Goal: Task Accomplishment & Management: Complete application form

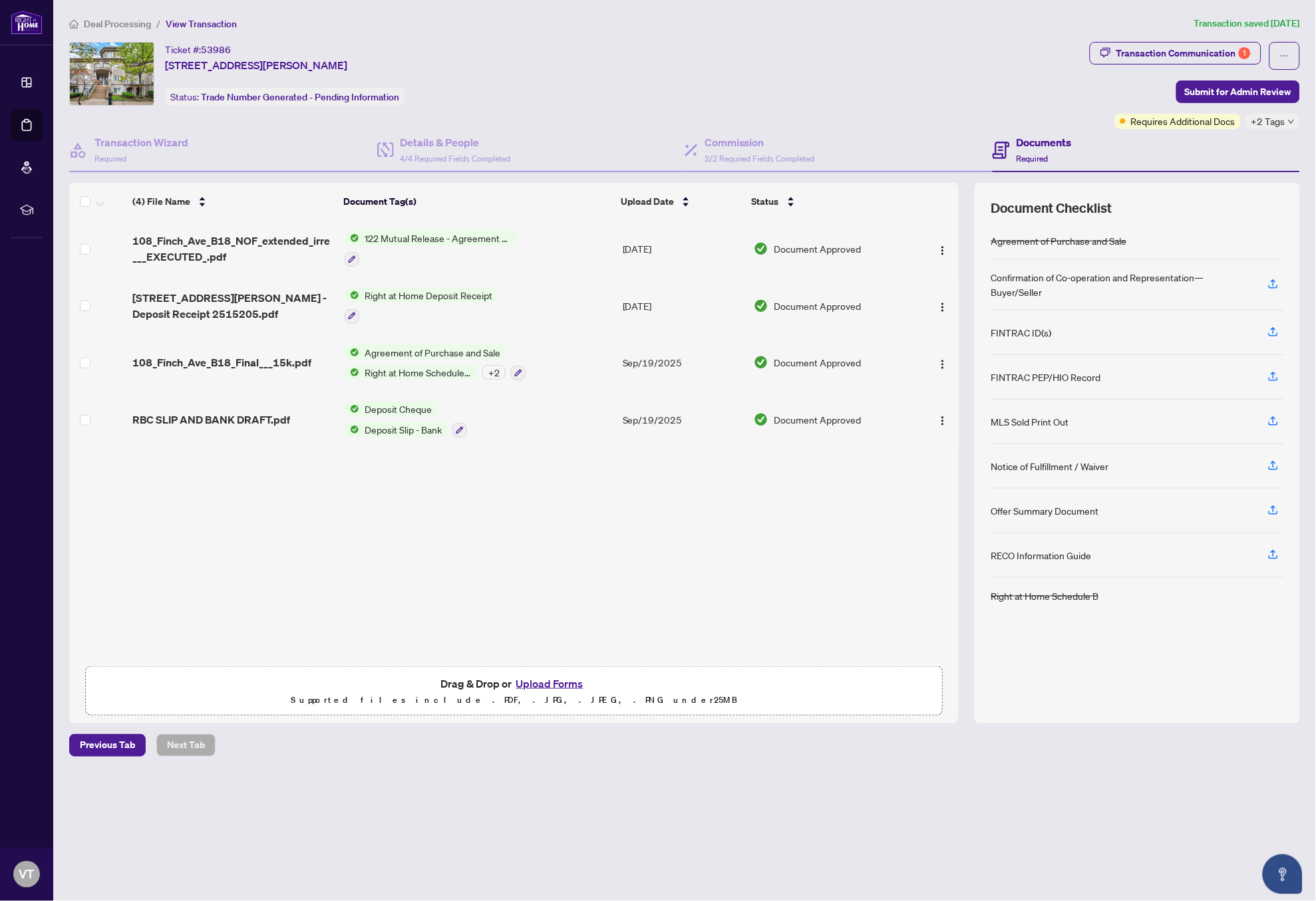
click at [95, 15] on main "Deal Processing / View Transaction Transaction saved [DATE] Ticket #: 53986 [ST…" at bounding box center [684, 450] width 1263 height 901
click at [95, 24] on span "Deal Processing" at bounding box center [117, 24] width 67 height 12
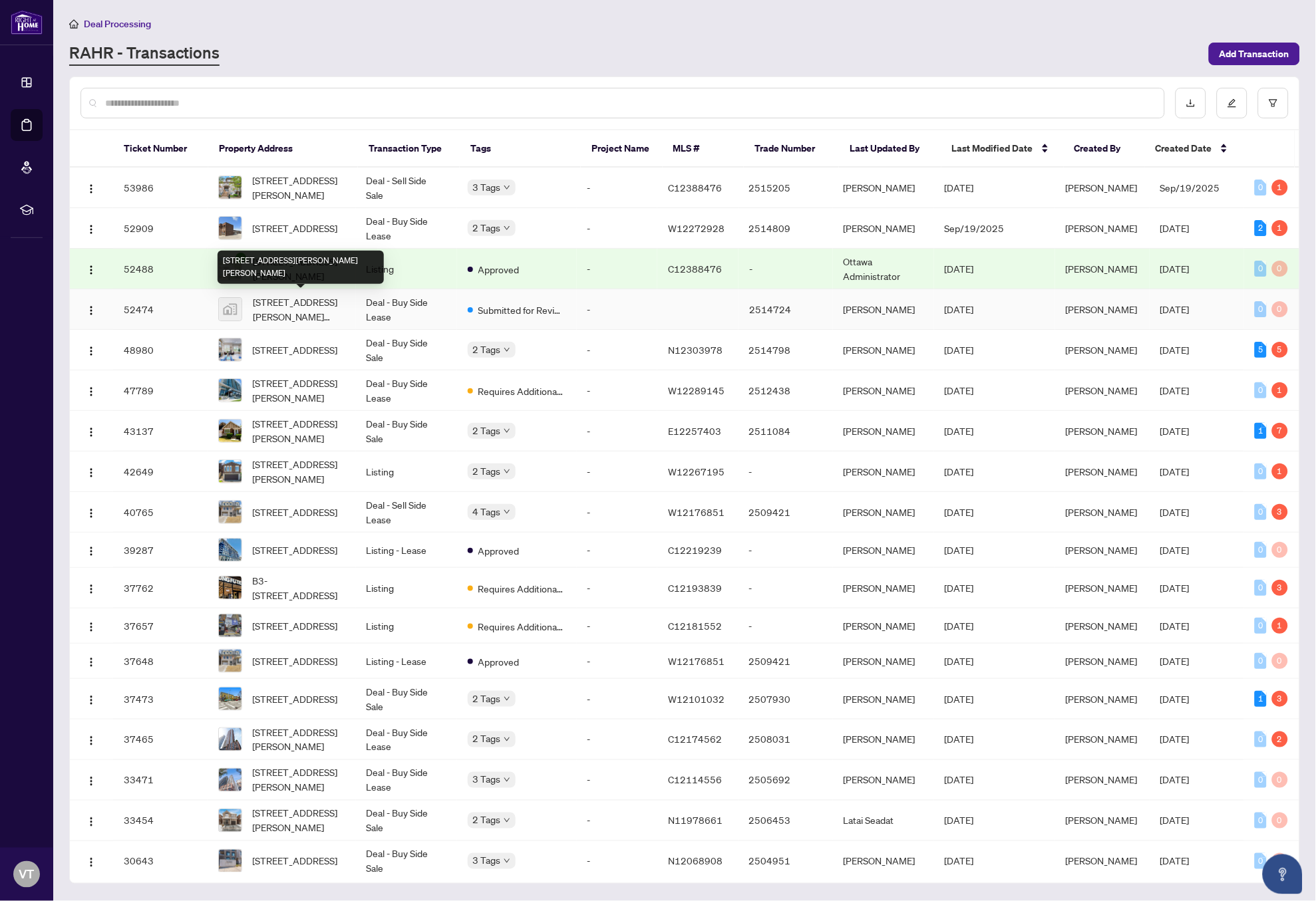
click at [296, 300] on span "[STREET_ADDRESS][PERSON_NAME][PERSON_NAME]" at bounding box center [299, 309] width 92 height 29
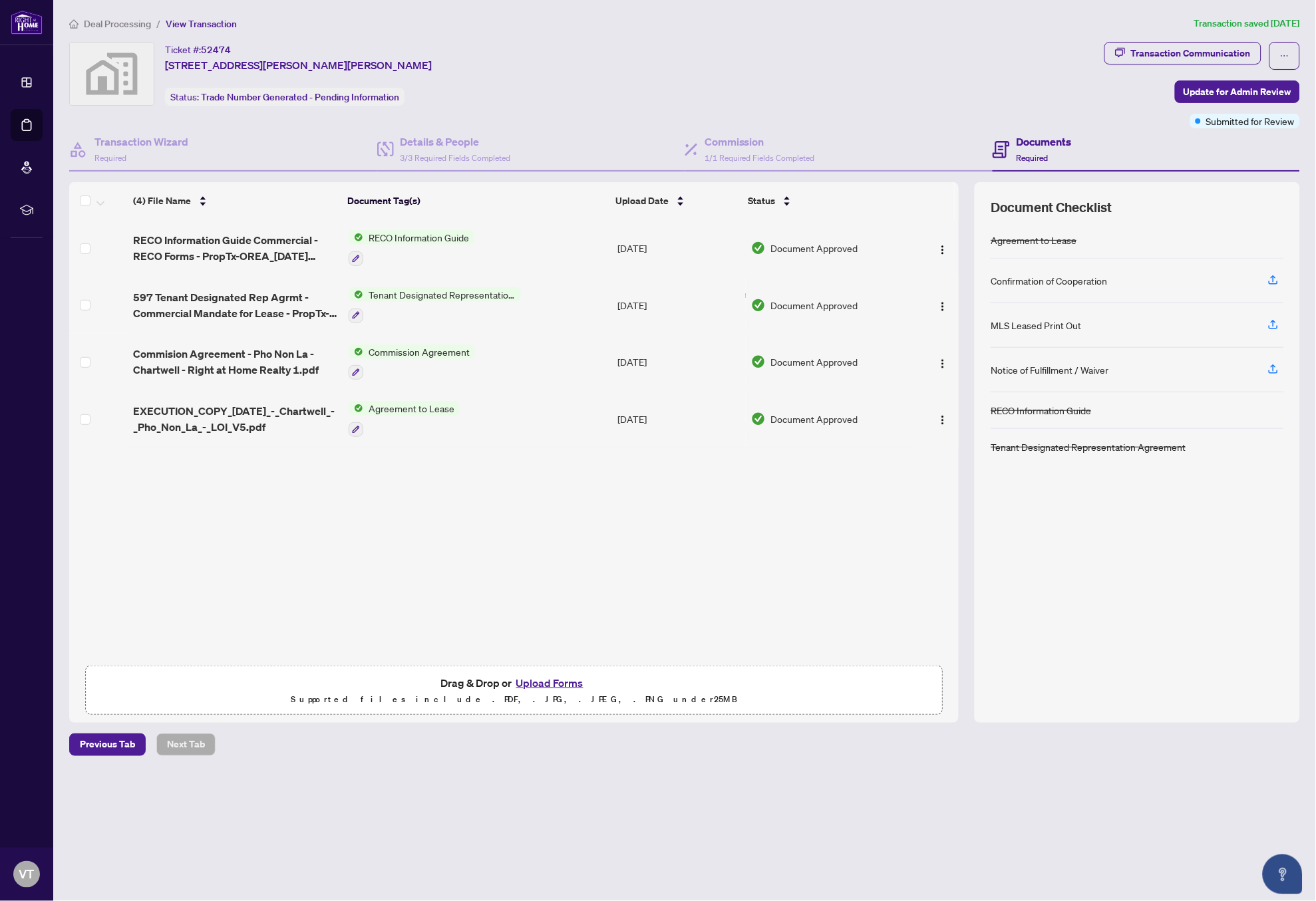
click at [885, 93] on div "Ticket #: 52474 [STREET_ADDRESS][PERSON_NAME][PERSON_NAME] Status: Trade Number…" at bounding box center [584, 74] width 1030 height 64
click at [486, 670] on span "Drag & Drop or Upload Forms Supported files include .PDF, .JPG, .JPEG, .PNG und…" at bounding box center [514, 691] width 856 height 49
click at [557, 686] on button "Upload Forms" at bounding box center [550, 683] width 75 height 17
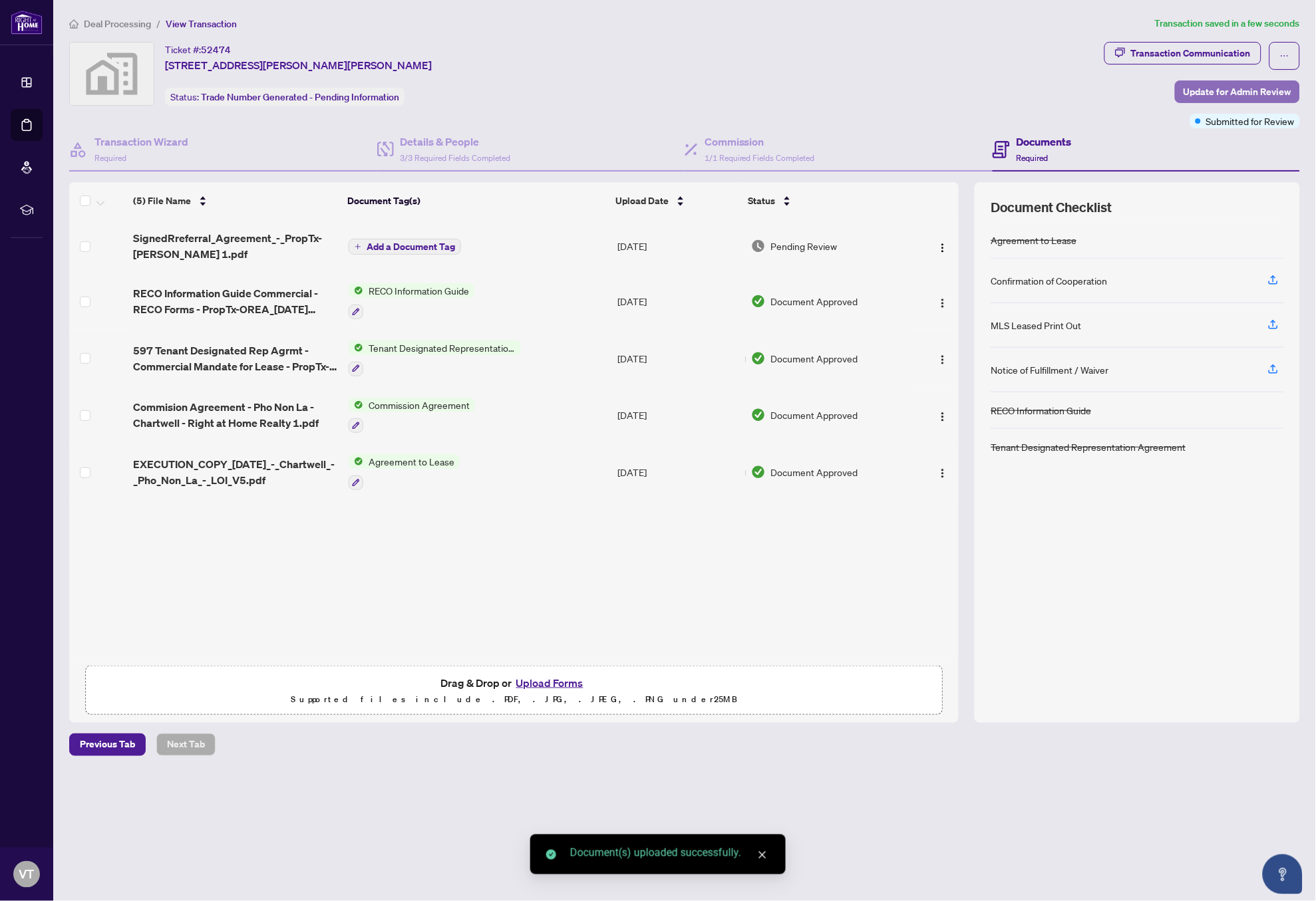
click at [1279, 91] on span "Update for Admin Review" at bounding box center [1237, 92] width 108 height 21
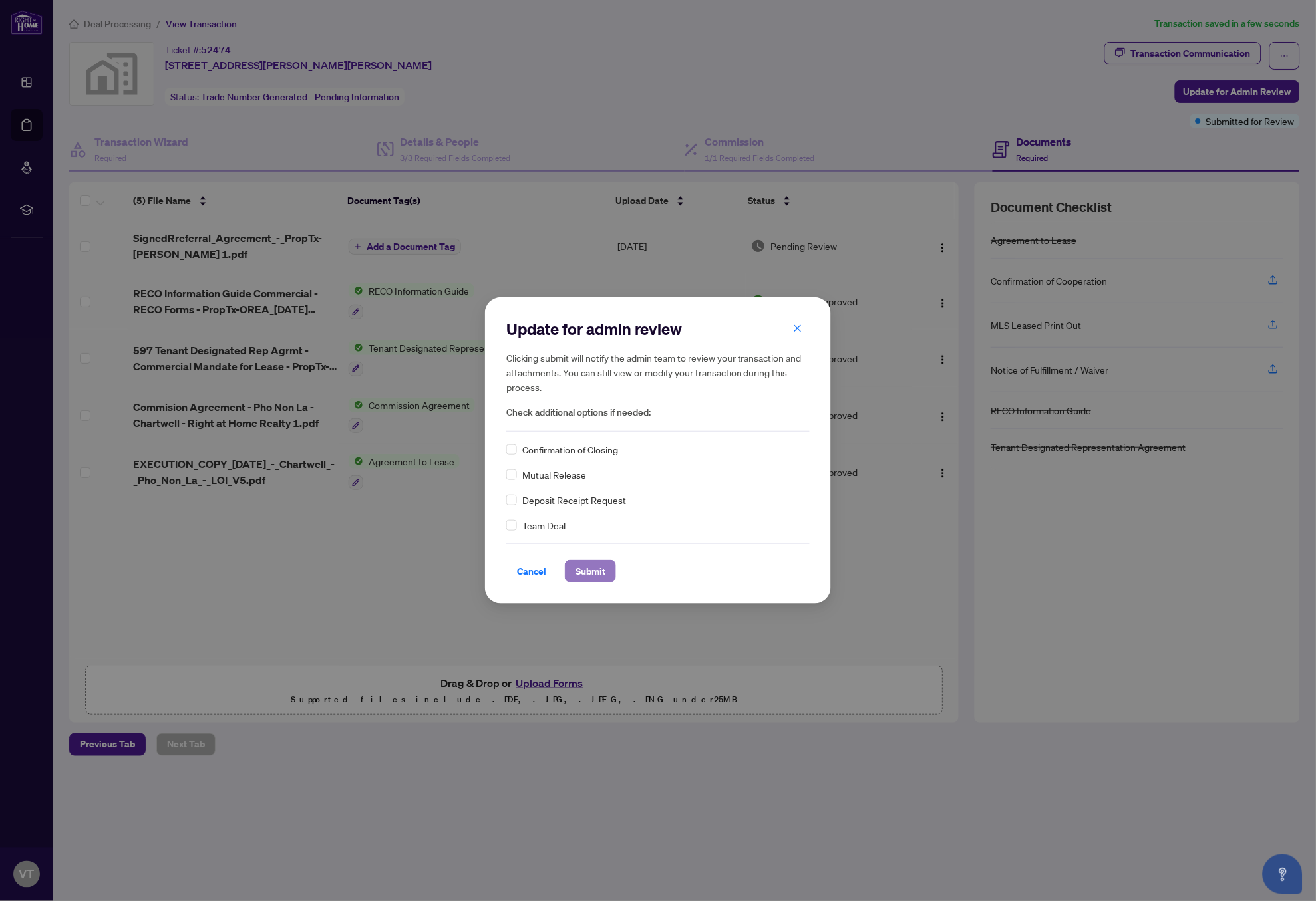
click at [586, 568] on span "Submit" at bounding box center [590, 571] width 30 height 21
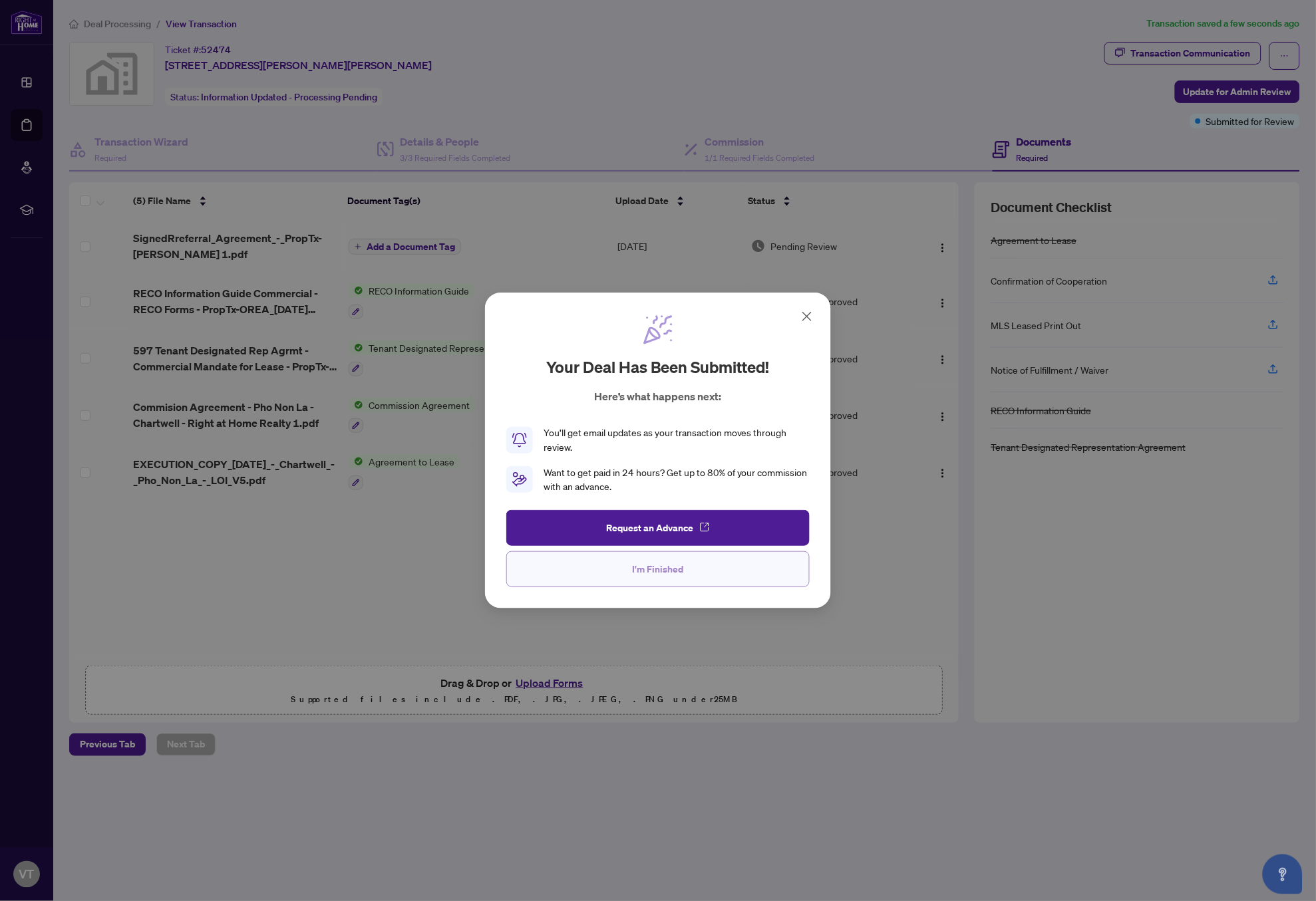
click at [675, 577] on span "I'm Finished" at bounding box center [658, 569] width 51 height 21
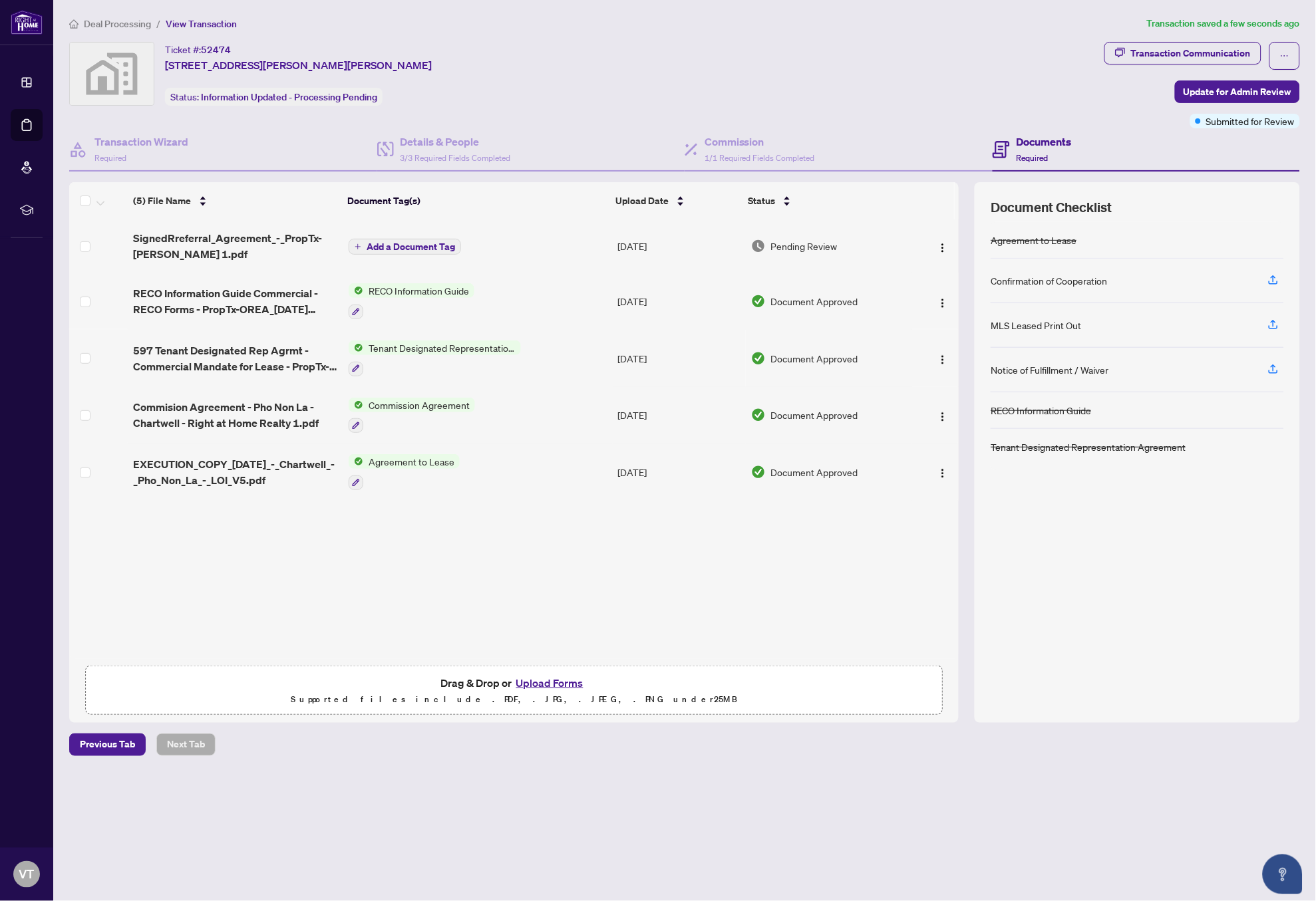
click at [385, 245] on span "Add a Document Tag" at bounding box center [411, 247] width 88 height 9
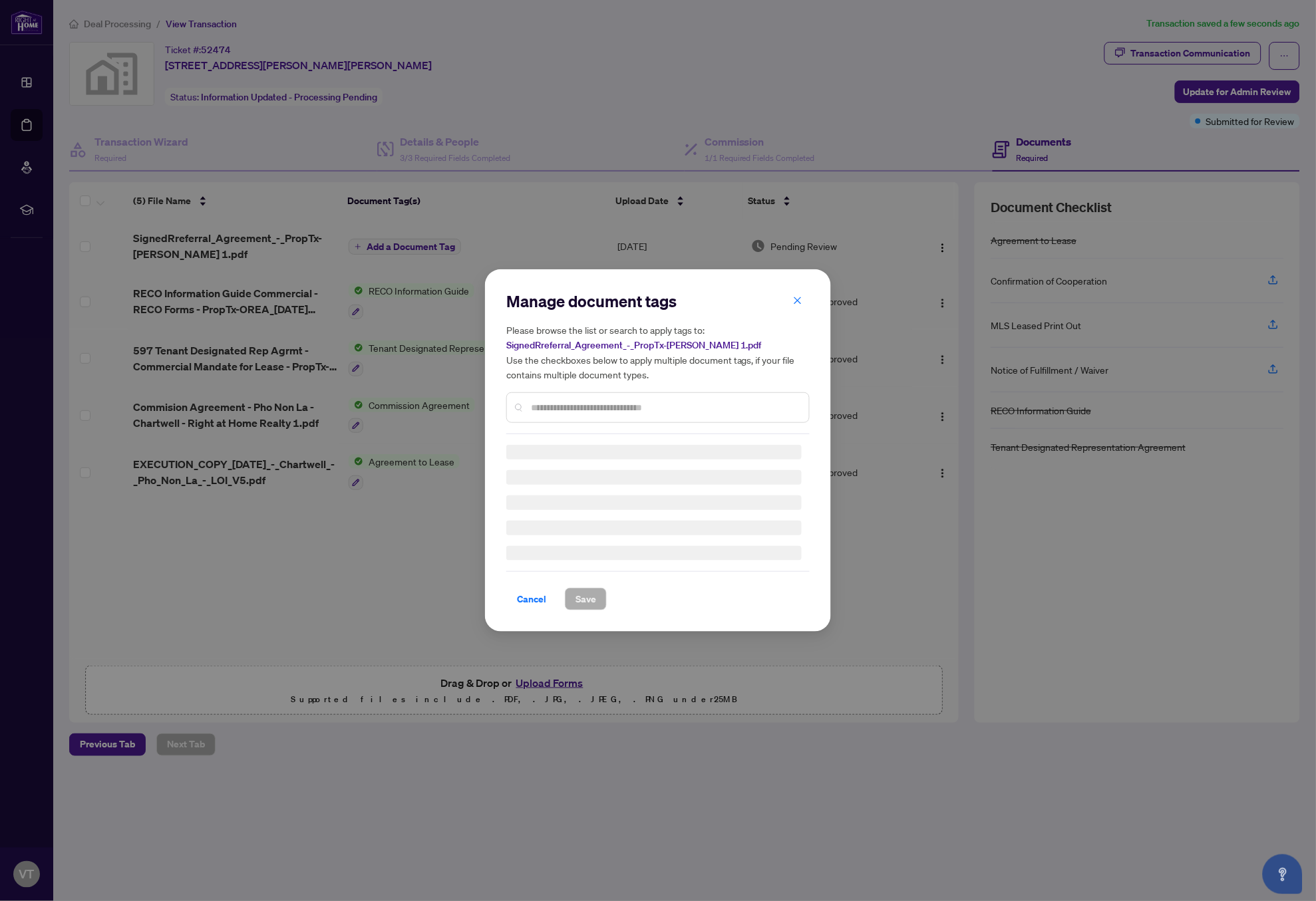
click at [612, 401] on input "text" at bounding box center [664, 408] width 267 height 15
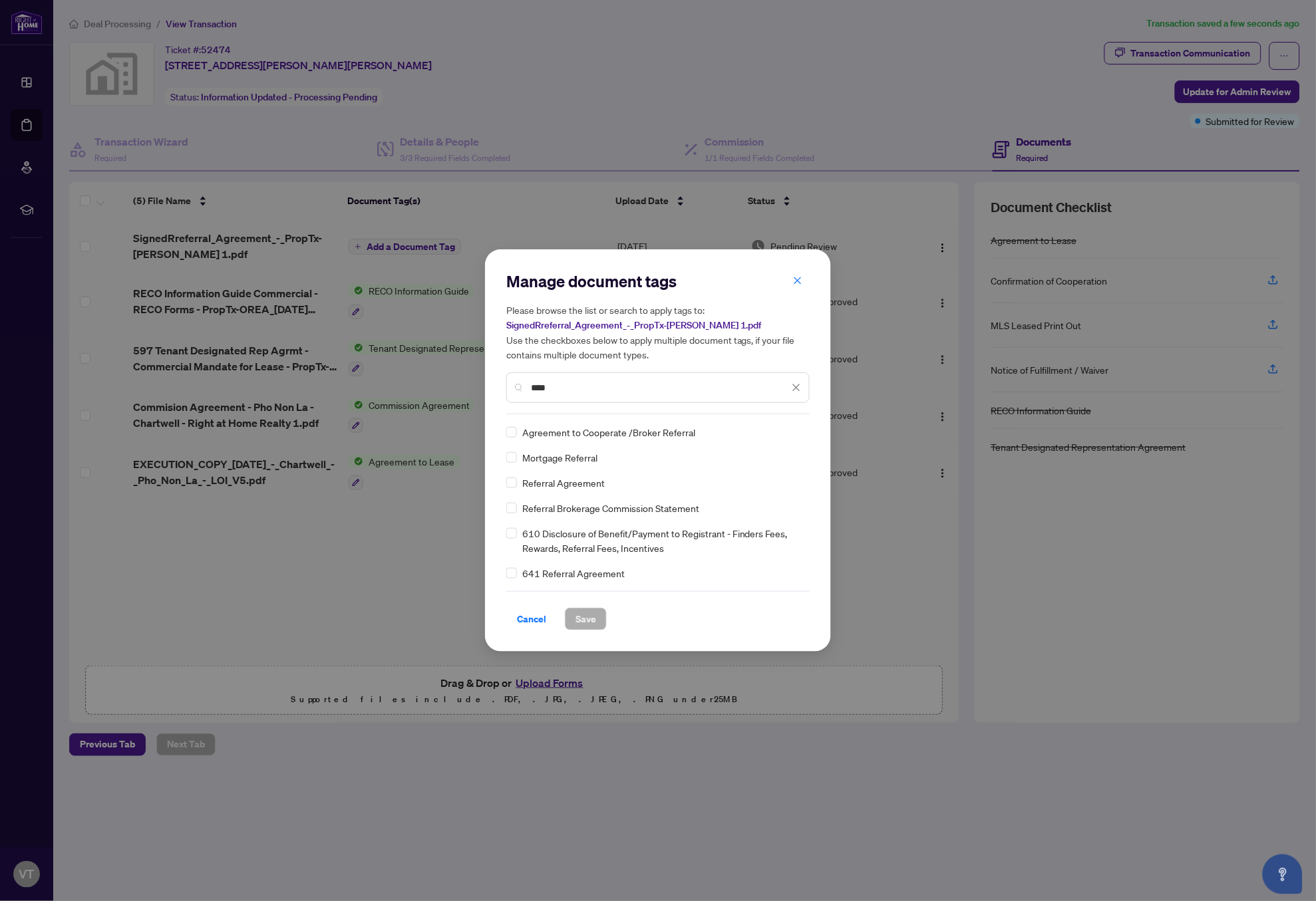
type input "****"
click at [576, 486] on span "Referral Agreement" at bounding box center [563, 483] width 82 height 15
click at [593, 616] on button "Save" at bounding box center [586, 620] width 42 height 23
